Goal: Download file/media

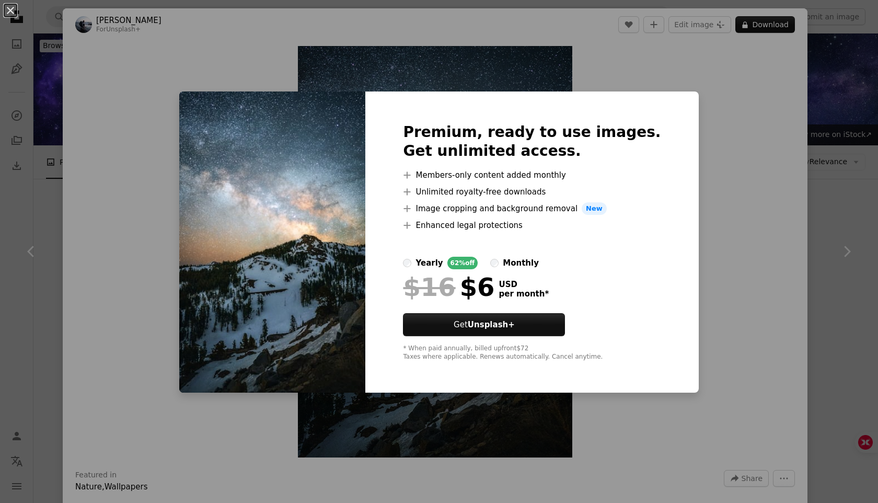
scroll to position [1010, 0]
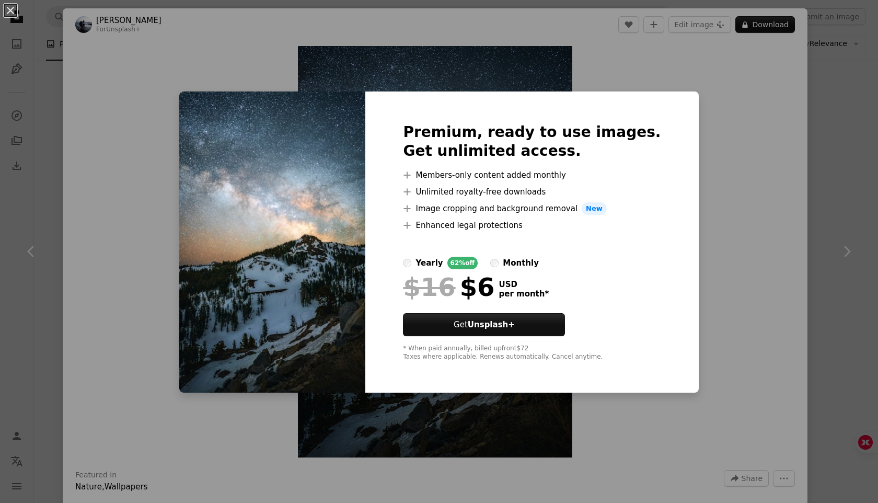
click at [696, 152] on div "An X shape Premium, ready to use images. Get unlimited access. A plus sign Memb…" at bounding box center [439, 251] width 878 height 503
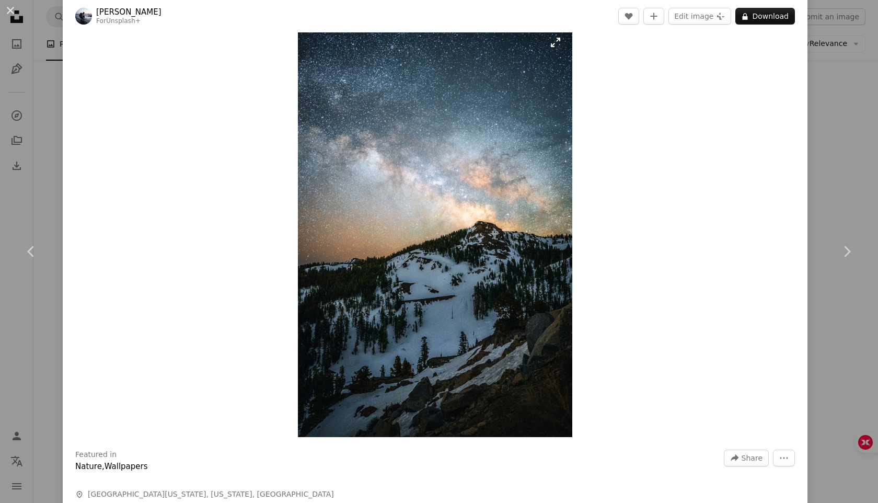
scroll to position [42, 0]
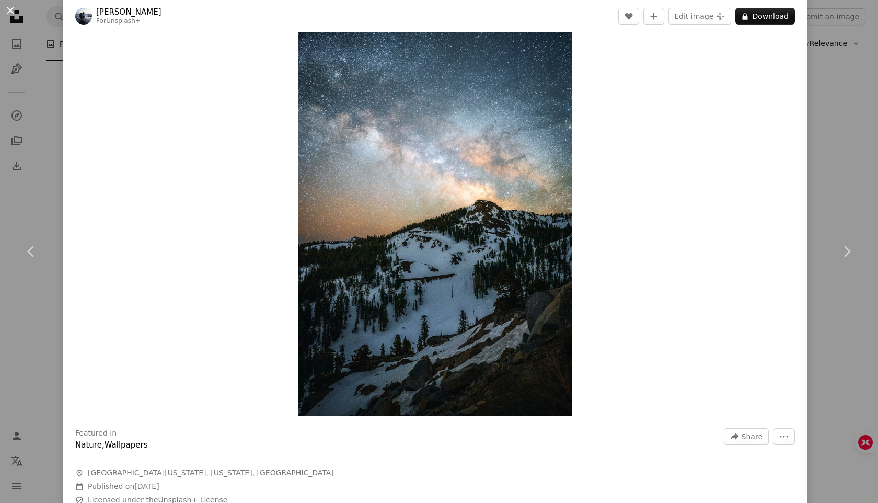
click at [13, 10] on button "An X shape" at bounding box center [10, 10] width 13 height 13
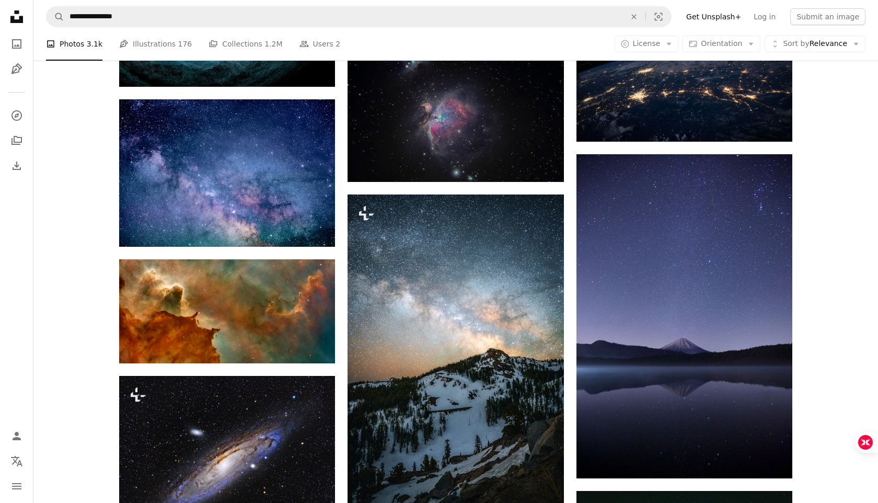
scroll to position [840, 0]
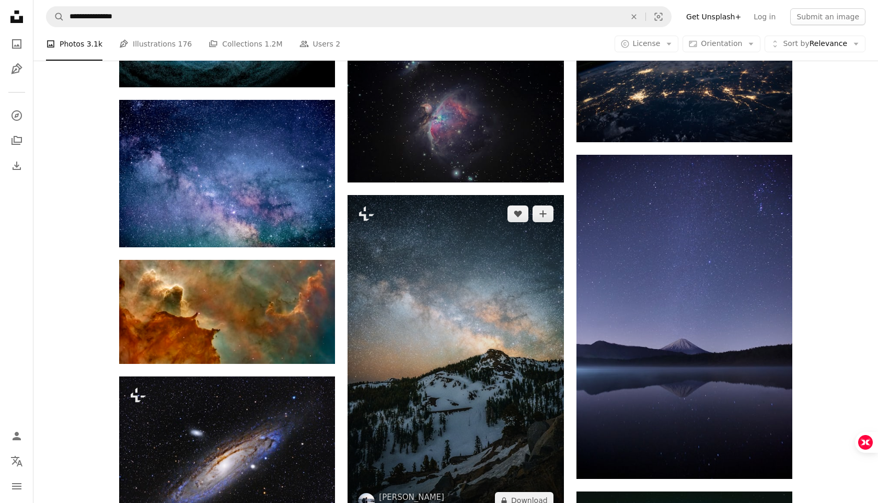
click at [416, 257] on img at bounding box center [456, 357] width 216 height 324
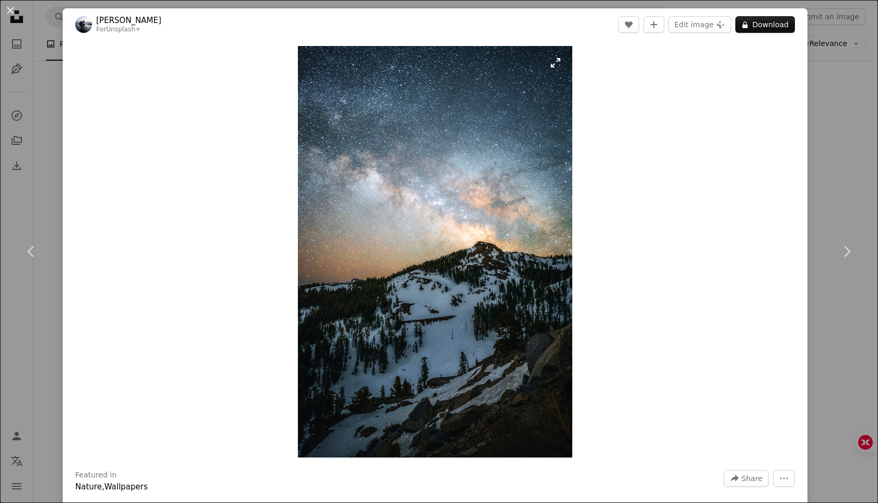
click at [563, 56] on img "Zoom in on this image" at bounding box center [435, 251] width 274 height 411
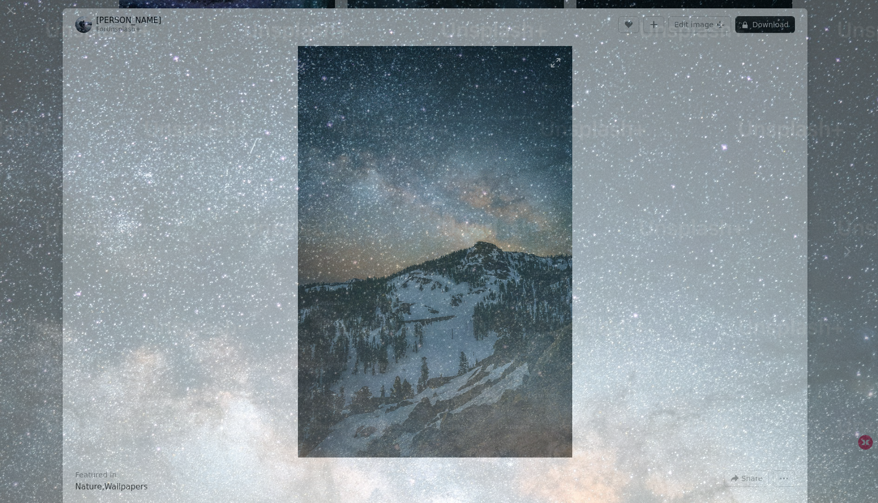
scroll to position [408, 0]
